Goal: Task Accomplishment & Management: Use online tool/utility

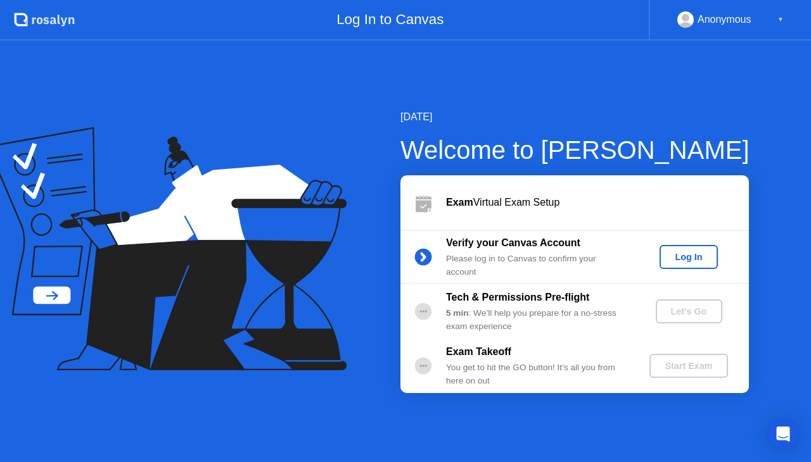
click at [681, 257] on div "Log In" at bounding box center [687, 257] width 47 height 10
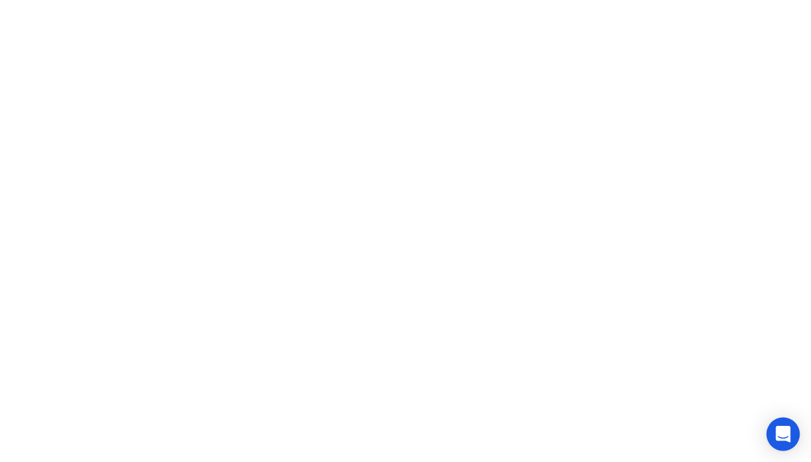
click at [779, 439] on icon "Open Intercom Messenger" at bounding box center [782, 434] width 16 height 16
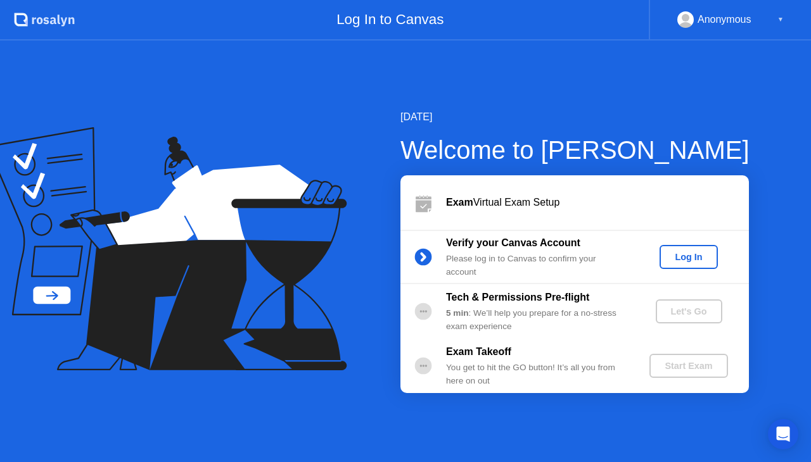
click at [680, 260] on div "Log In" at bounding box center [687, 257] width 47 height 10
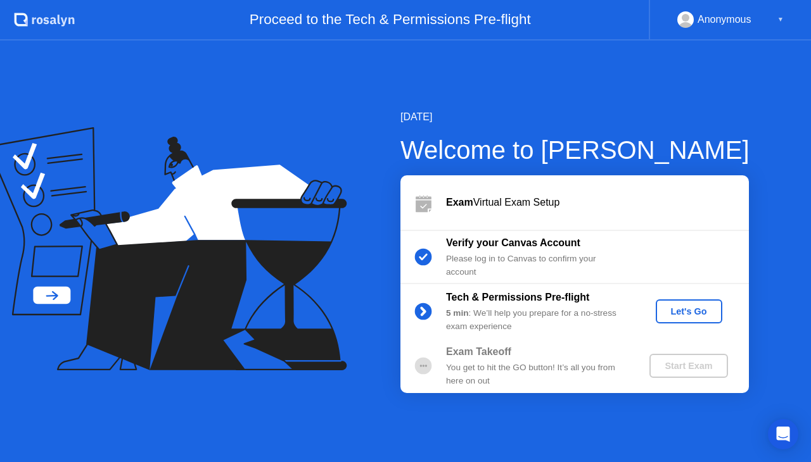
click at [695, 314] on div "Let's Go" at bounding box center [688, 311] width 56 height 10
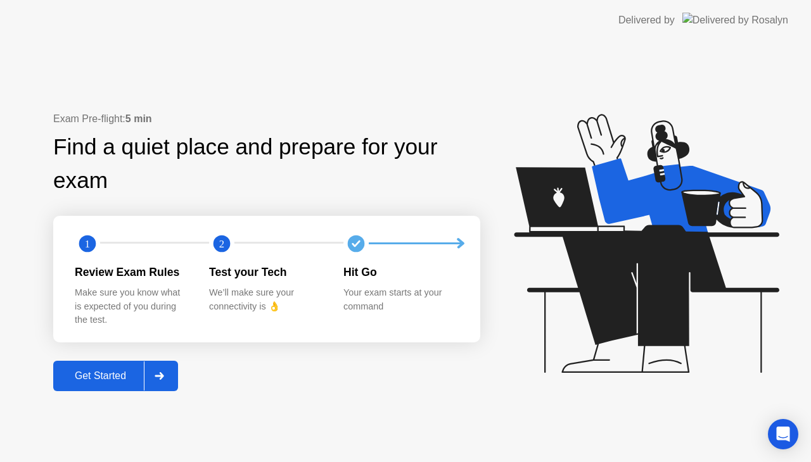
click at [127, 380] on div "Get Started" at bounding box center [100, 375] width 87 height 11
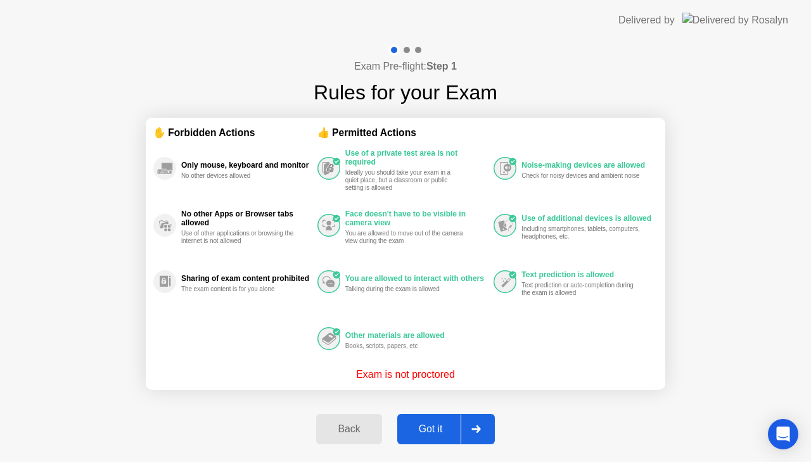
click at [431, 427] on div "Got it" at bounding box center [431, 429] width 60 height 11
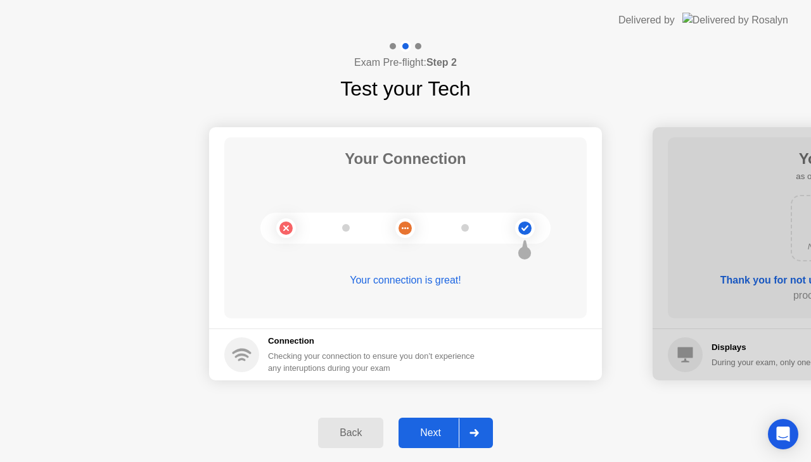
click at [431, 427] on div "Next" at bounding box center [430, 432] width 56 height 11
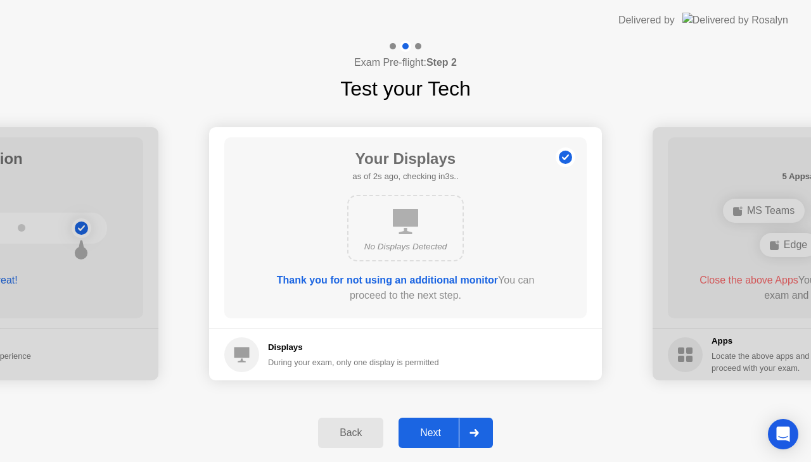
click at [431, 427] on div "Next" at bounding box center [430, 432] width 56 height 11
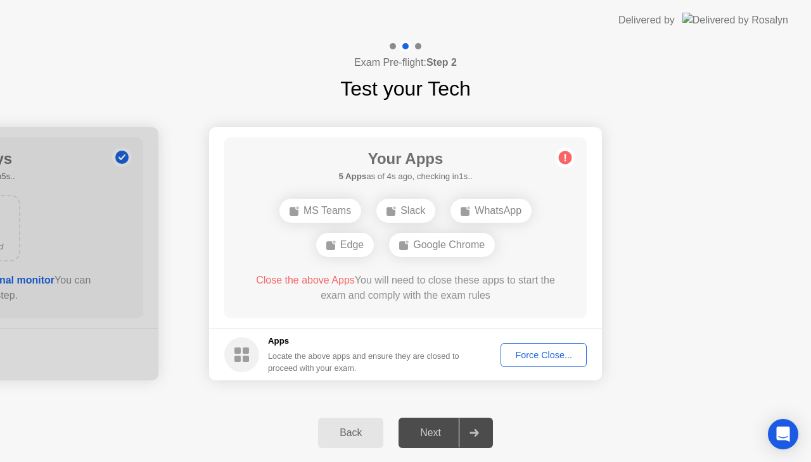
click at [528, 356] on div "Force Close..." at bounding box center [543, 355] width 77 height 10
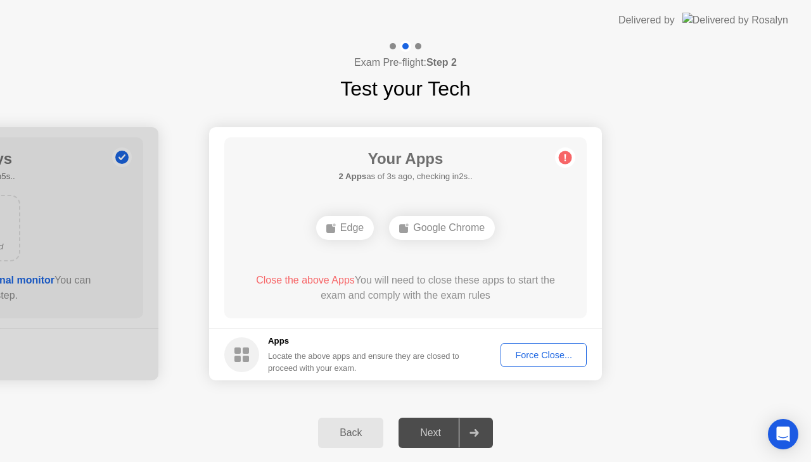
click at [439, 434] on div "Next" at bounding box center [430, 432] width 56 height 11
click at [542, 352] on div "Force Close..." at bounding box center [543, 355] width 77 height 10
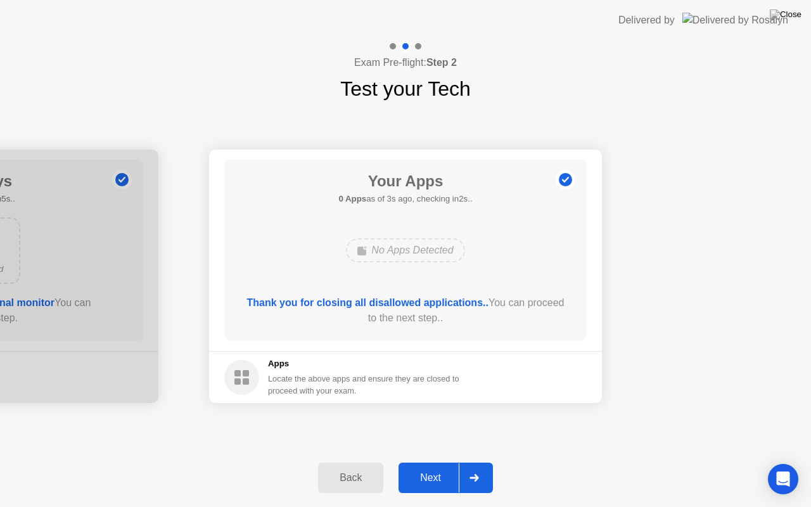
click at [432, 462] on div "Next" at bounding box center [430, 477] width 56 height 11
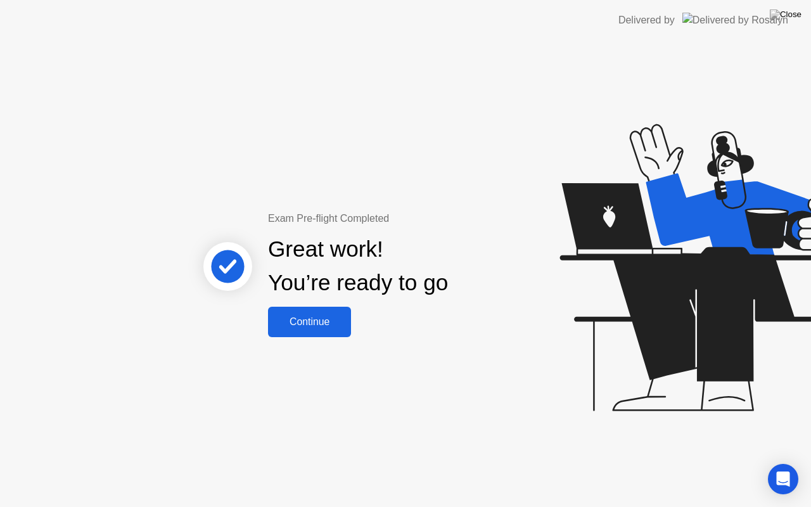
click at [315, 319] on div "Continue" at bounding box center [309, 321] width 75 height 11
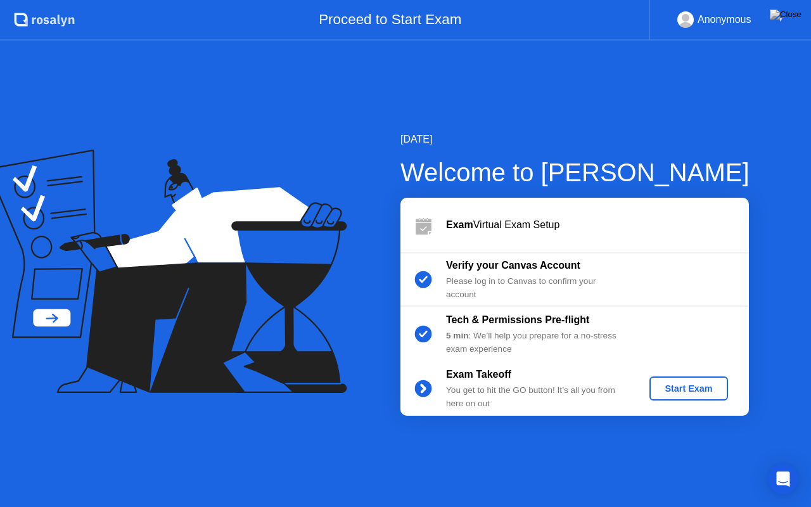
click at [681, 393] on div "Start Exam" at bounding box center [688, 388] width 68 height 10
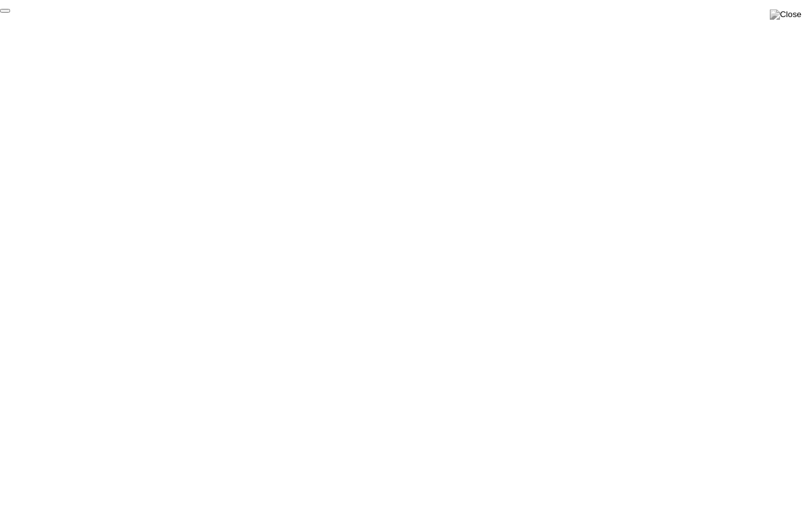
click div "End Proctoring Session"
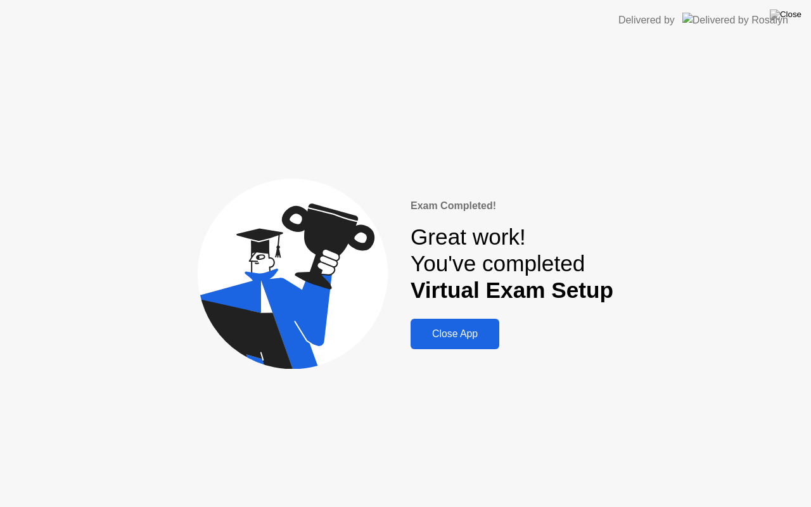
click at [470, 339] on div "Close App" at bounding box center [454, 333] width 81 height 11
